Goal: Task Accomplishment & Management: Use online tool/utility

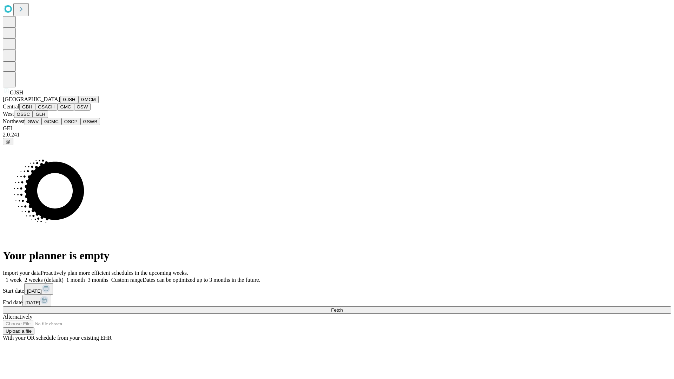
click at [60, 103] on button "GJSH" at bounding box center [69, 99] width 18 height 7
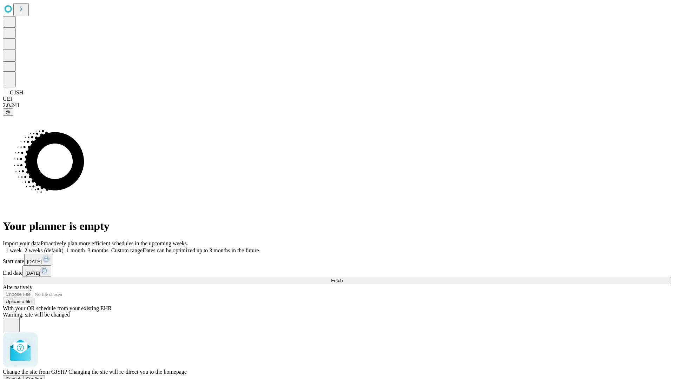
click at [42, 376] on span "Confirm" at bounding box center [34, 378] width 16 height 5
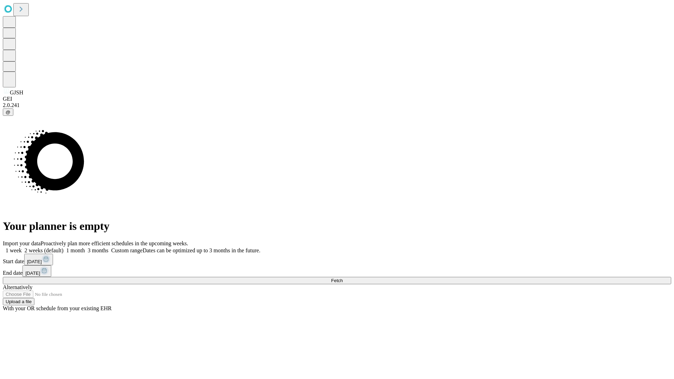
click at [85, 247] on label "1 month" at bounding box center [74, 250] width 21 height 6
click at [343, 278] on span "Fetch" at bounding box center [337, 280] width 12 height 5
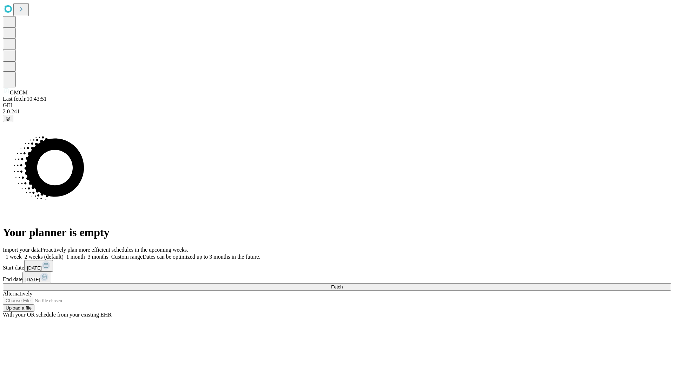
click at [85, 254] on label "1 month" at bounding box center [74, 257] width 21 height 6
click at [343, 284] on span "Fetch" at bounding box center [337, 286] width 12 height 5
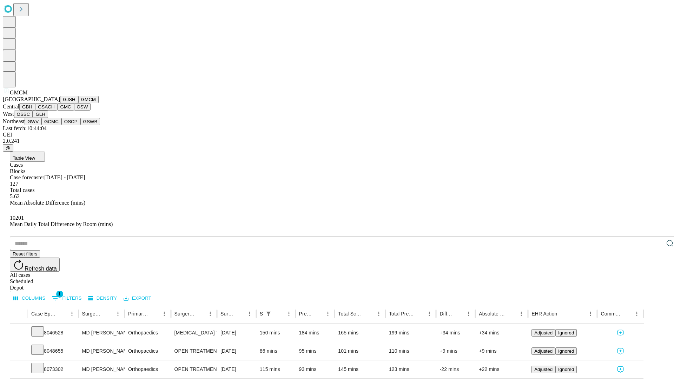
click at [35, 111] on button "GBH" at bounding box center [27, 106] width 16 height 7
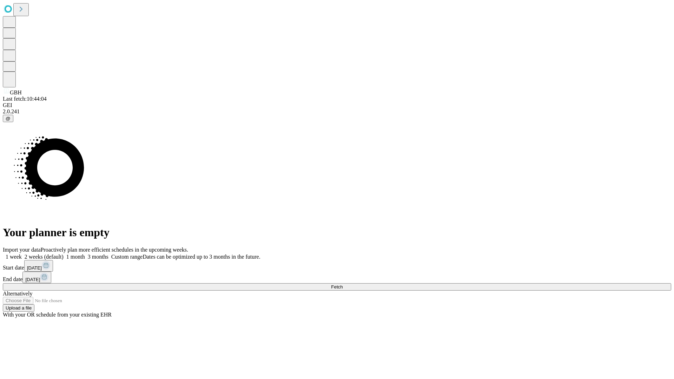
click at [85, 254] on label "1 month" at bounding box center [74, 257] width 21 height 6
click at [343, 284] on span "Fetch" at bounding box center [337, 286] width 12 height 5
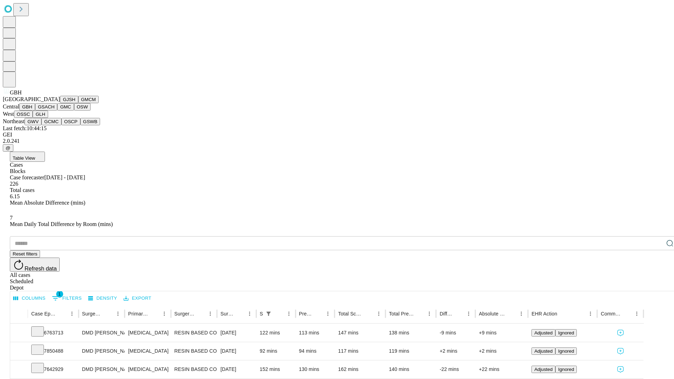
click at [54, 111] on button "GSACH" at bounding box center [46, 106] width 22 height 7
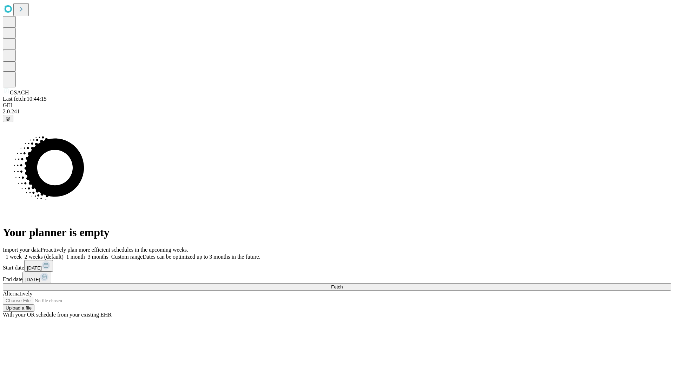
click at [85, 254] on label "1 month" at bounding box center [74, 257] width 21 height 6
click at [343, 284] on span "Fetch" at bounding box center [337, 286] width 12 height 5
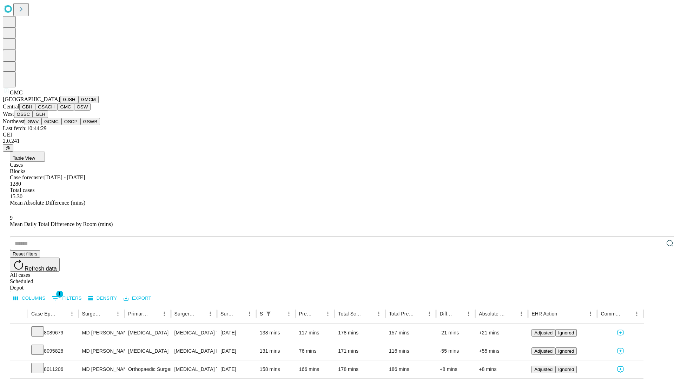
click at [74, 111] on button "OSW" at bounding box center [82, 106] width 17 height 7
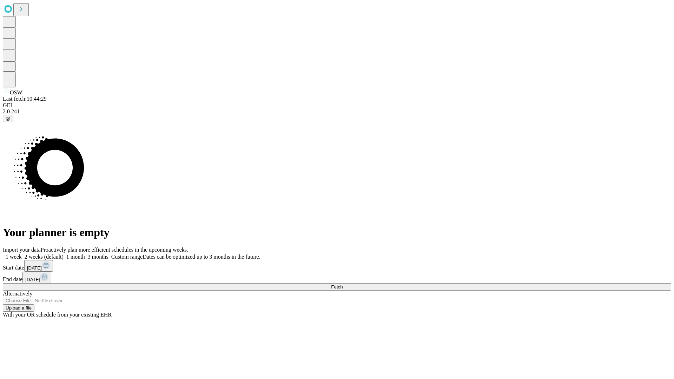
click at [85, 254] on label "1 month" at bounding box center [74, 257] width 21 height 6
click at [343, 284] on span "Fetch" at bounding box center [337, 286] width 12 height 5
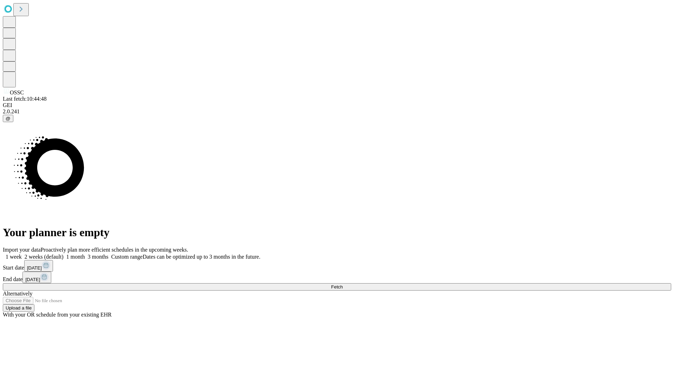
click at [85, 254] on label "1 month" at bounding box center [74, 257] width 21 height 6
click at [343, 284] on span "Fetch" at bounding box center [337, 286] width 12 height 5
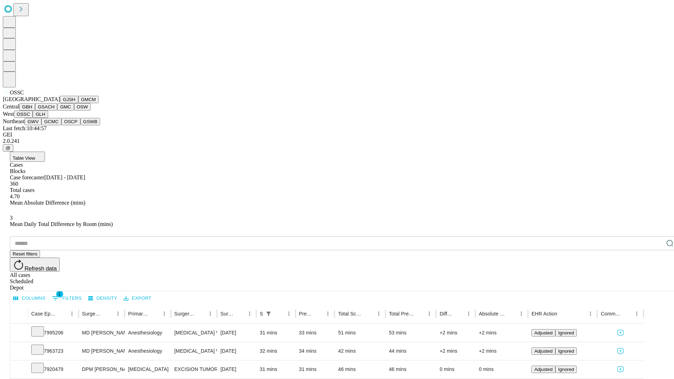
click at [48, 118] on button "GLH" at bounding box center [40, 114] width 15 height 7
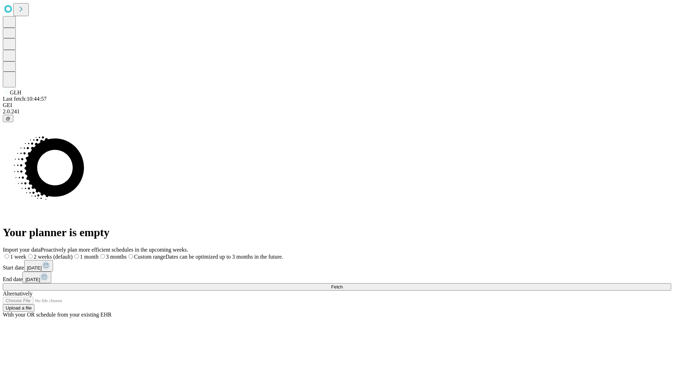
click at [343, 284] on span "Fetch" at bounding box center [337, 286] width 12 height 5
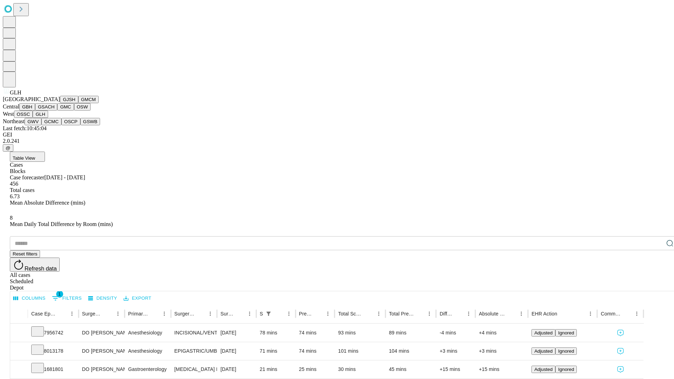
click at [41, 125] on button "GWV" at bounding box center [33, 121] width 17 height 7
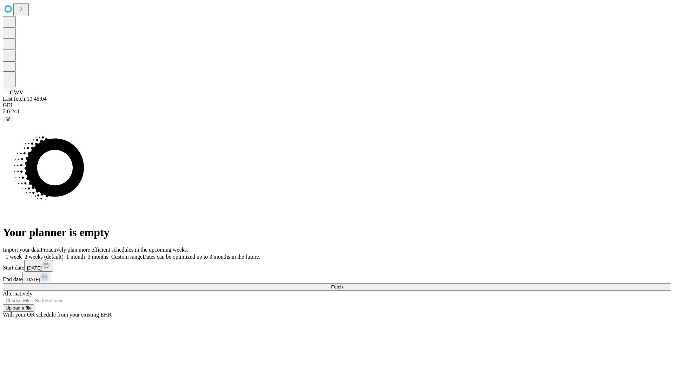
click at [85, 254] on label "1 month" at bounding box center [74, 257] width 21 height 6
click at [343, 284] on span "Fetch" at bounding box center [337, 286] width 12 height 5
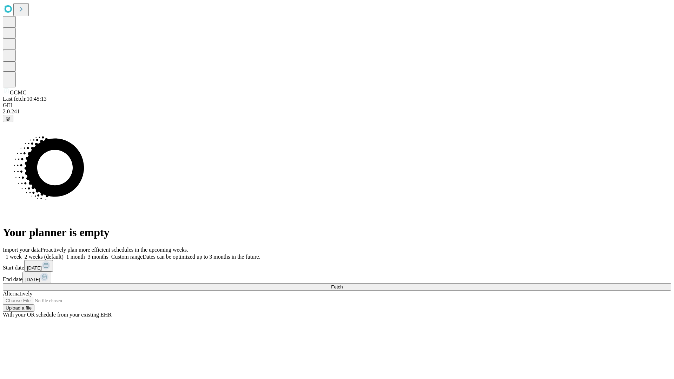
click at [85, 254] on label "1 month" at bounding box center [74, 257] width 21 height 6
click at [343, 284] on span "Fetch" at bounding box center [337, 286] width 12 height 5
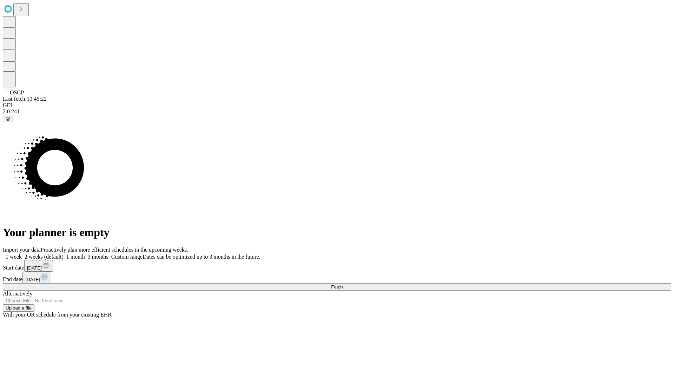
click at [85, 254] on label "1 month" at bounding box center [74, 257] width 21 height 6
click at [343, 284] on span "Fetch" at bounding box center [337, 286] width 12 height 5
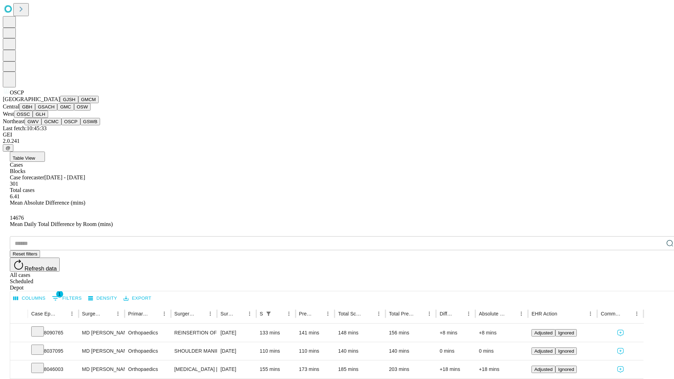
click at [80, 125] on button "GSWB" at bounding box center [90, 121] width 20 height 7
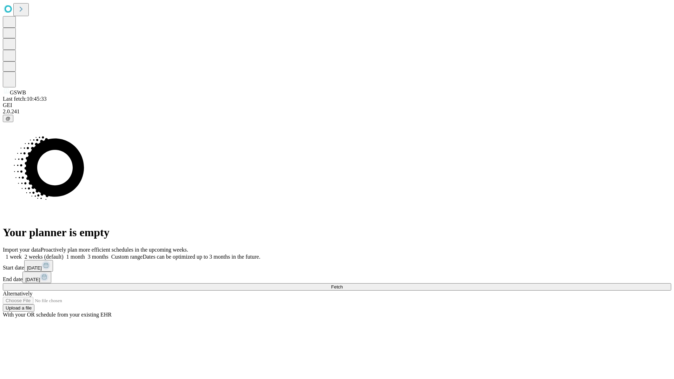
click at [85, 254] on label "1 month" at bounding box center [74, 257] width 21 height 6
click at [343, 284] on span "Fetch" at bounding box center [337, 286] width 12 height 5
